Goal: Task Accomplishment & Management: Manage account settings

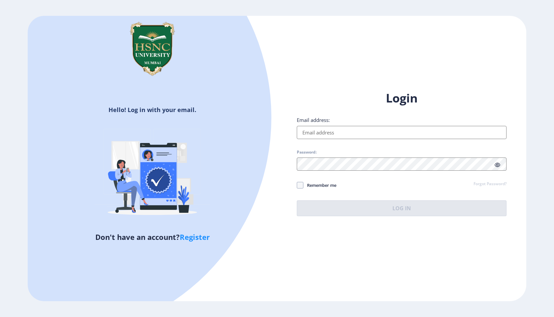
click at [339, 134] on input "Email address:" at bounding box center [402, 132] width 210 height 13
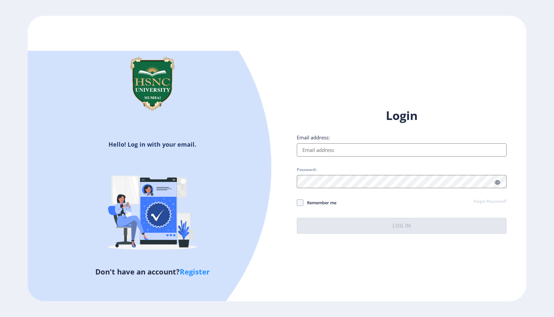
type input "medhajgupta13@gmail.com"
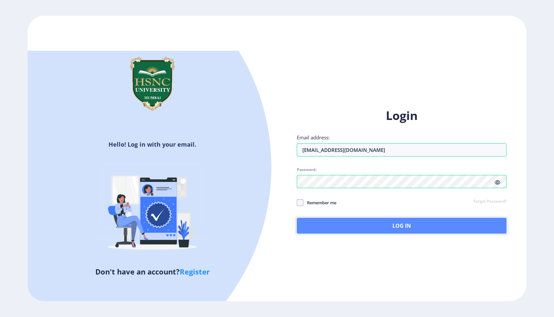
click at [368, 227] on button "Log In" at bounding box center [402, 226] width 210 height 16
